Goal: Task Accomplishment & Management: Manage account settings

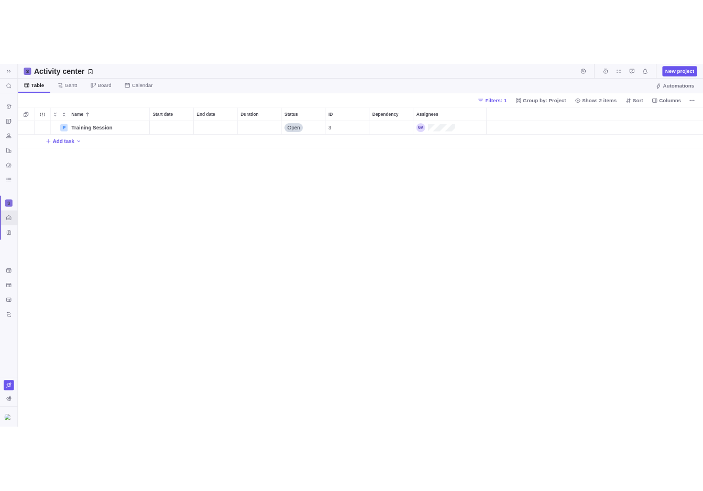
scroll to position [430, 972]
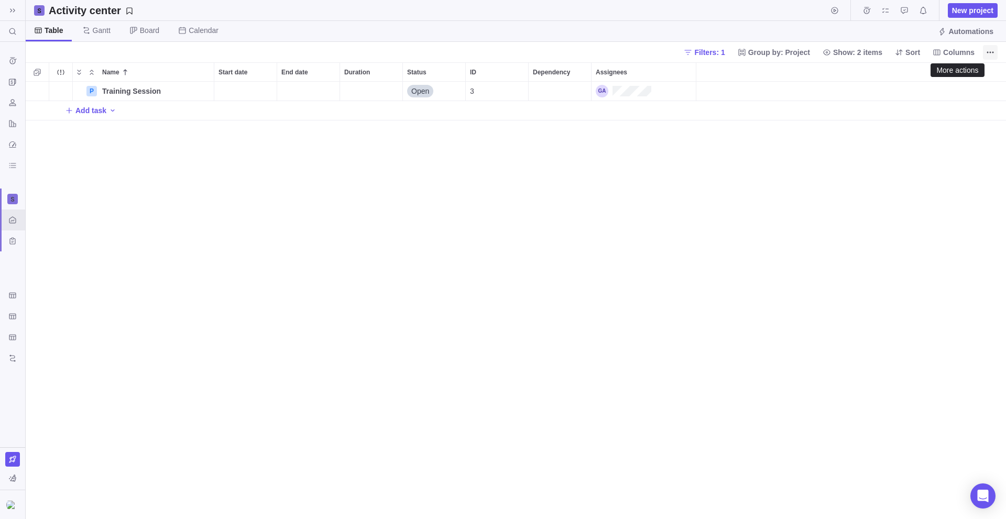
click at [985, 50] on span "More actions" at bounding box center [990, 52] width 15 height 15
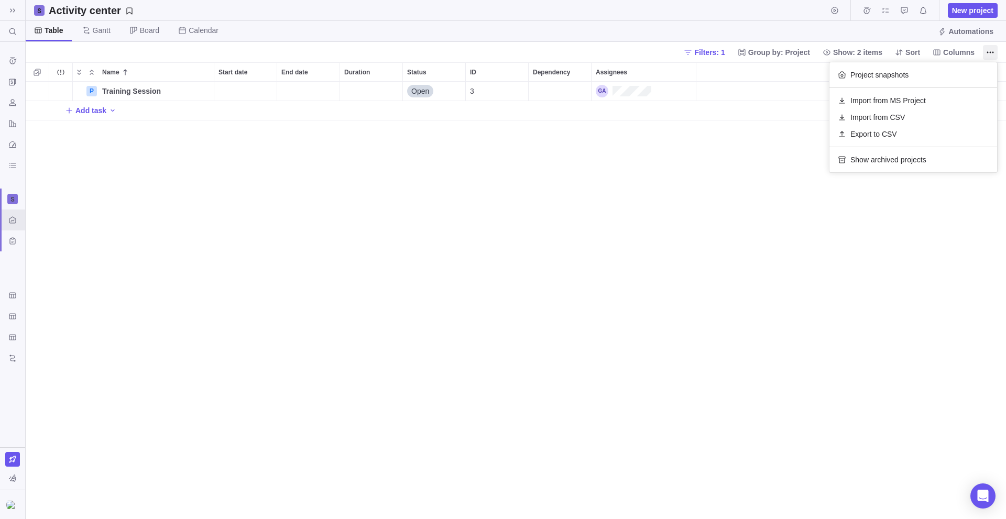
click at [650, 250] on body "Search (Ctrl+K) Time logs history Invoices Resources Reports Dashboard BI dashb…" at bounding box center [503, 259] width 1006 height 519
click at [777, 159] on div "P Training Session Details Open 3 Add task" at bounding box center [516, 300] width 980 height 437
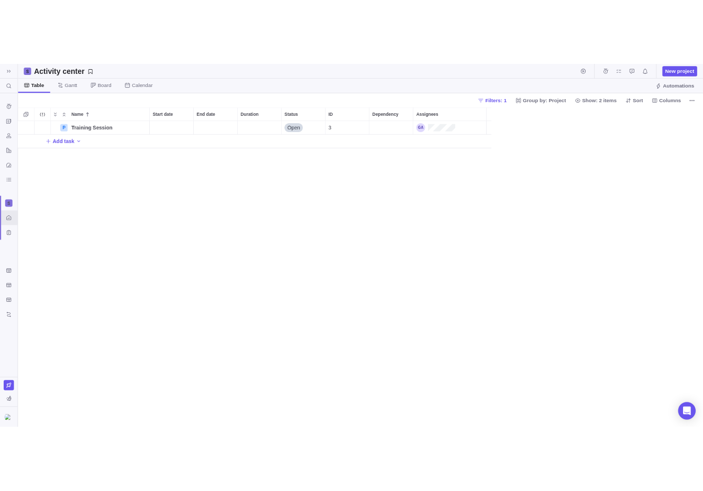
scroll to position [401, 669]
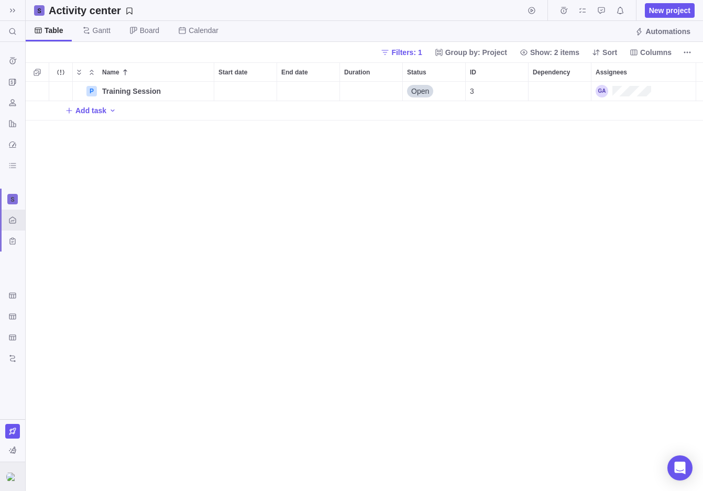
click at [16, 476] on img at bounding box center [12, 476] width 13 height 8
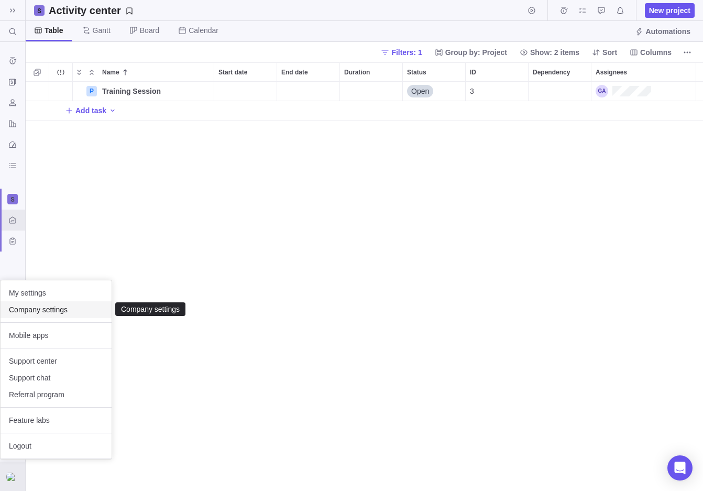
click at [51, 307] on span "Company settings" at bounding box center [56, 309] width 94 height 10
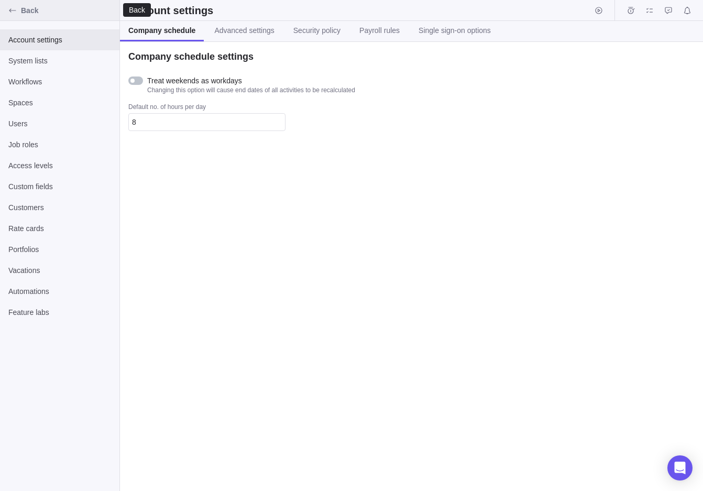
click at [24, 10] on span "Back" at bounding box center [68, 10] width 94 height 10
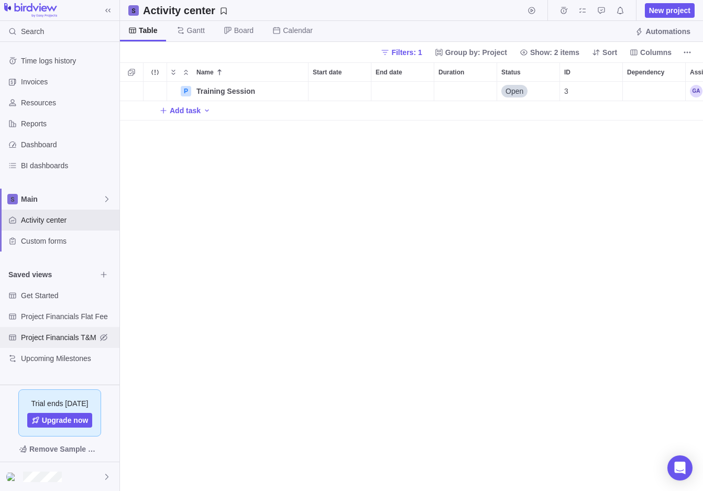
scroll to position [401, 575]
click at [61, 400] on span "Trial ends [DATE]" at bounding box center [59, 403] width 57 height 10
click at [94, 483] on div at bounding box center [59, 476] width 119 height 29
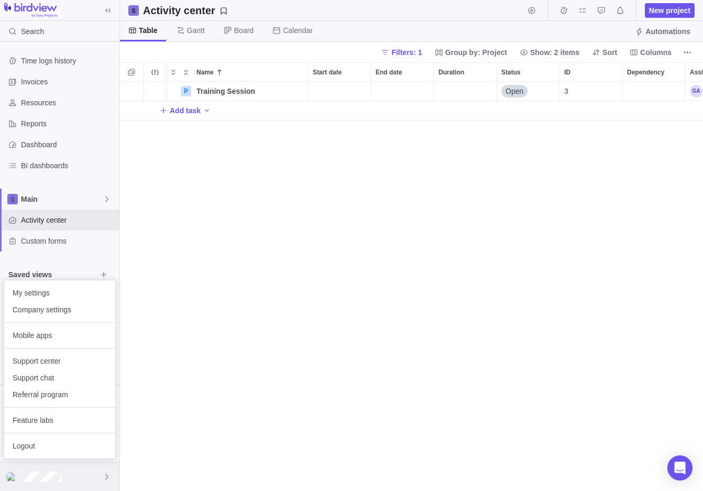
click at [95, 480] on div at bounding box center [59, 476] width 119 height 29
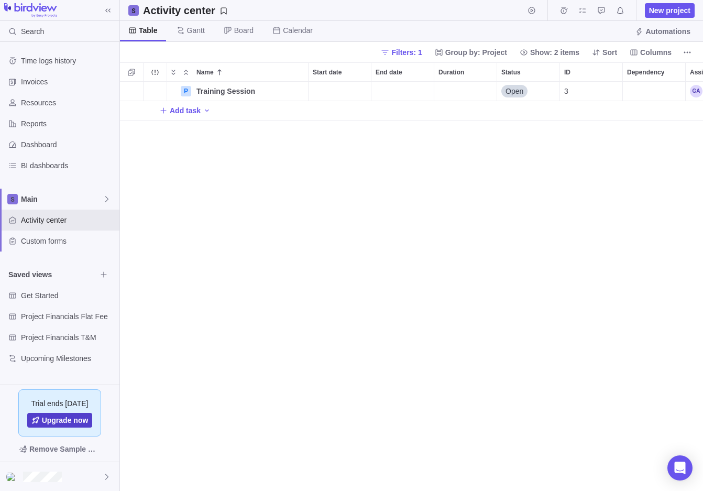
click at [67, 424] on span "Upgrade now" at bounding box center [65, 420] width 47 height 10
